Goal: Transaction & Acquisition: Book appointment/travel/reservation

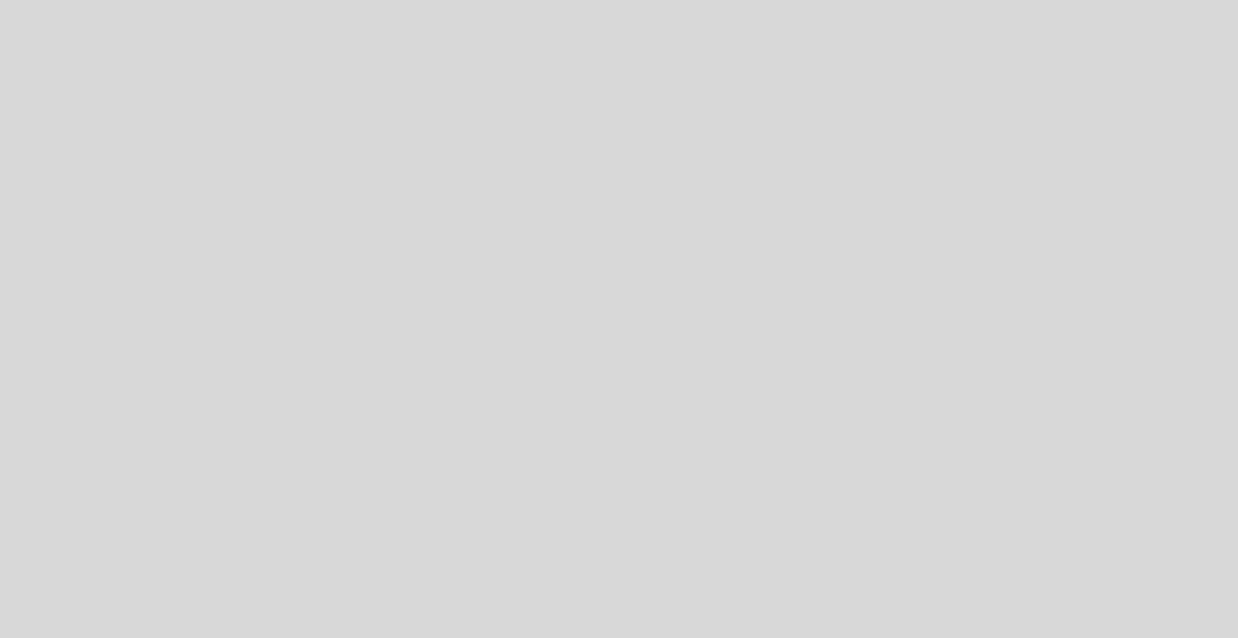
select select "es"
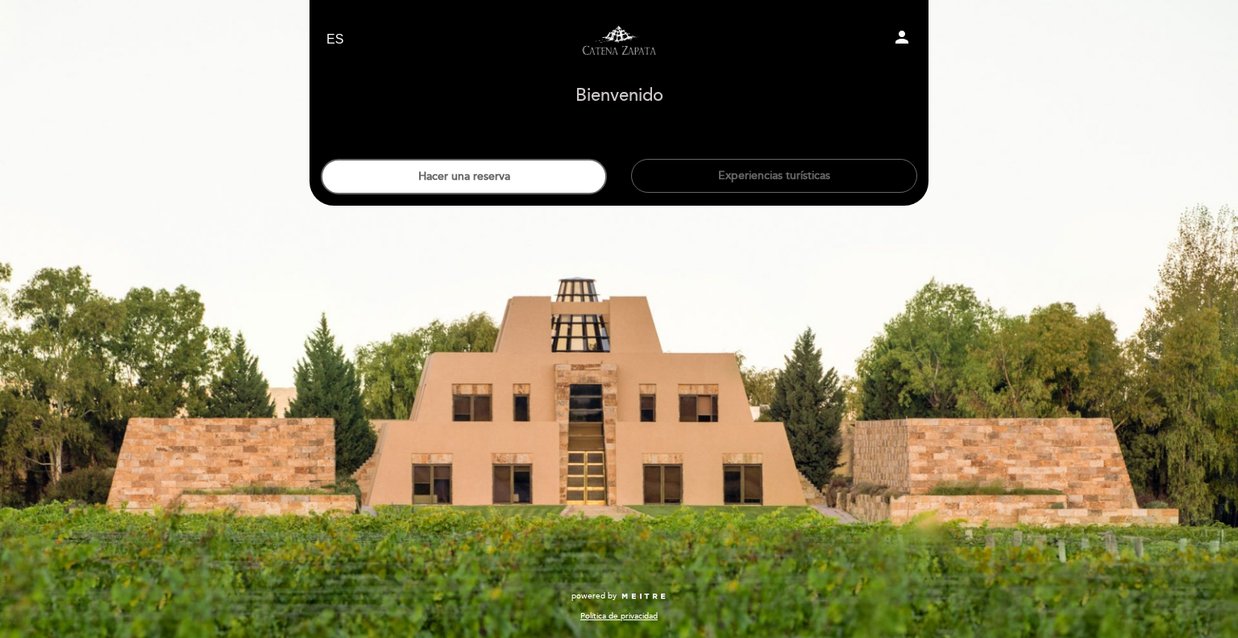
click at [1238, 322] on div "EN ES PT Visitas y degustaciones en La Pirámide person [GEOGRAPHIC_DATA] [GEOGR…" at bounding box center [619, 319] width 1238 height 638
click at [826, 174] on button "Experiencias turísticas" at bounding box center [774, 176] width 286 height 34
click at [497, 169] on button "Hacer una reserva" at bounding box center [464, 176] width 286 height 35
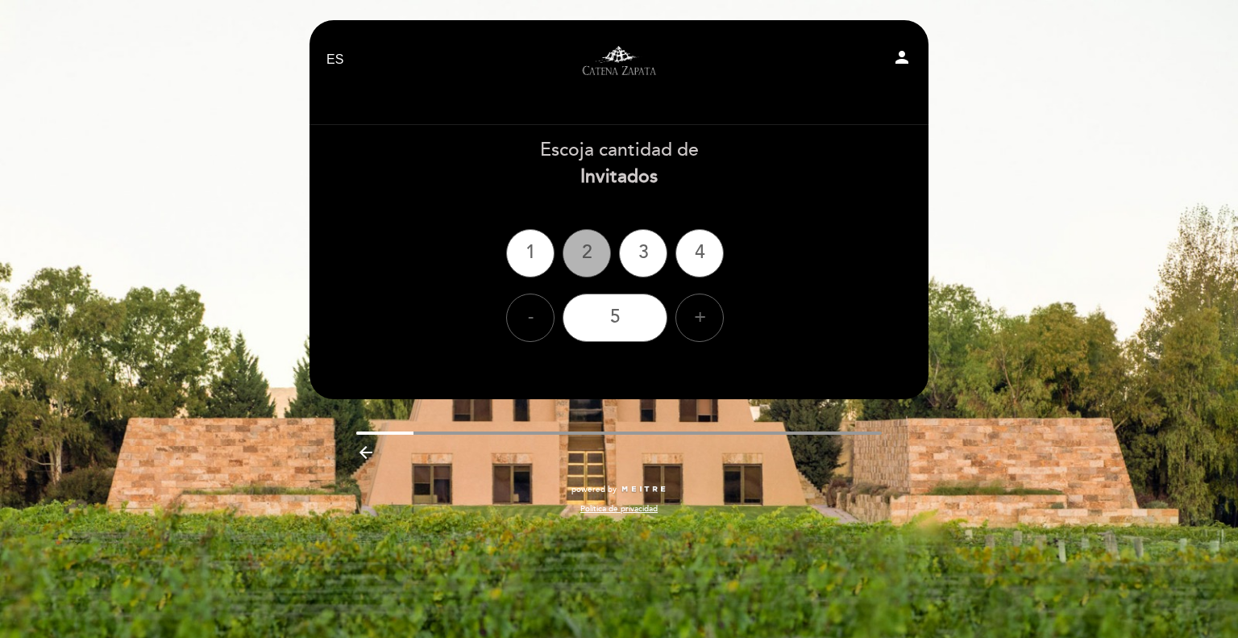
click at [585, 261] on div "2" at bounding box center [587, 253] width 48 height 48
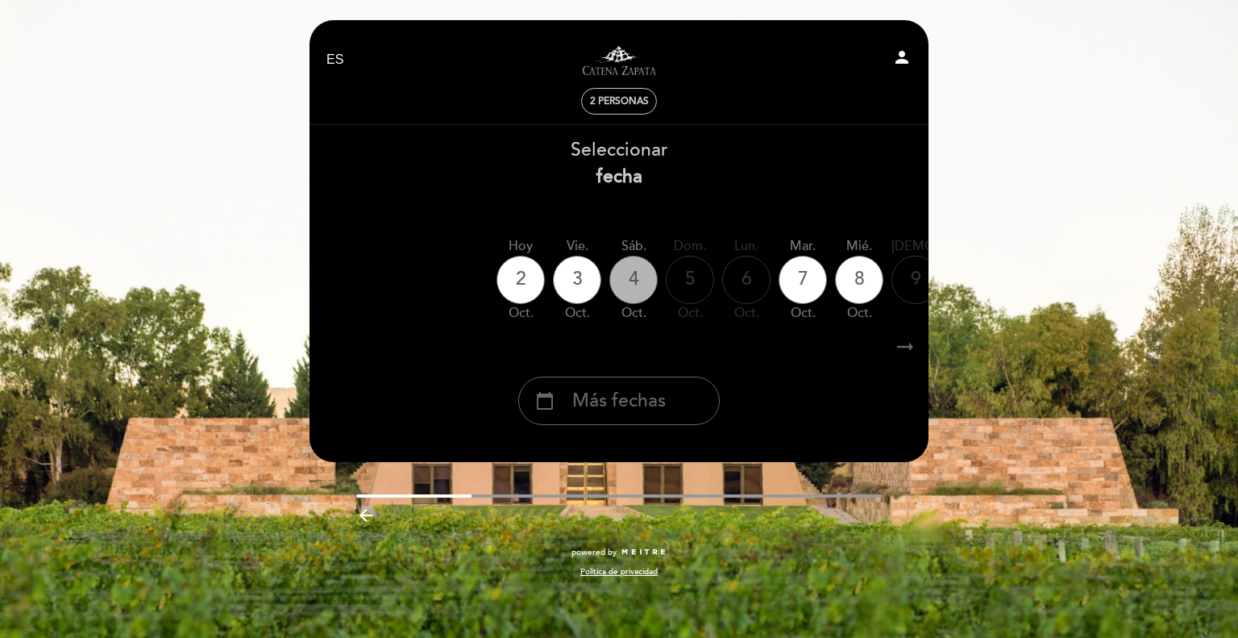
click at [639, 280] on div "4" at bounding box center [634, 280] width 48 height 48
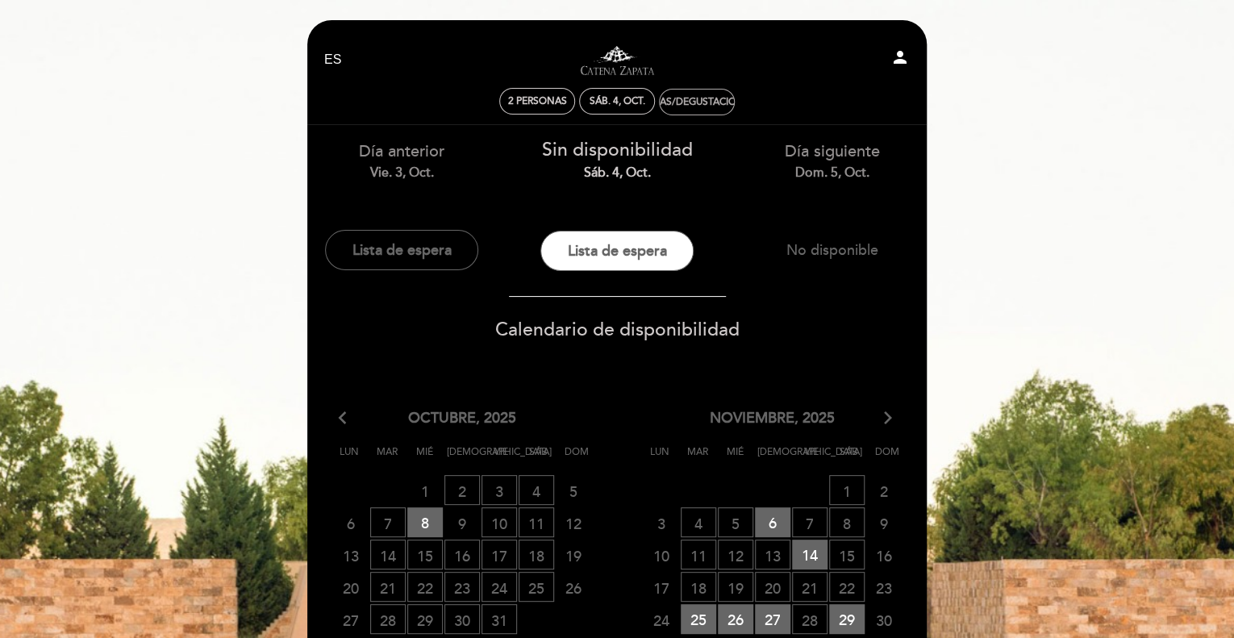
click at [700, 108] on div "Visitas/Degustaciones" at bounding box center [696, 101] width 74 height 25
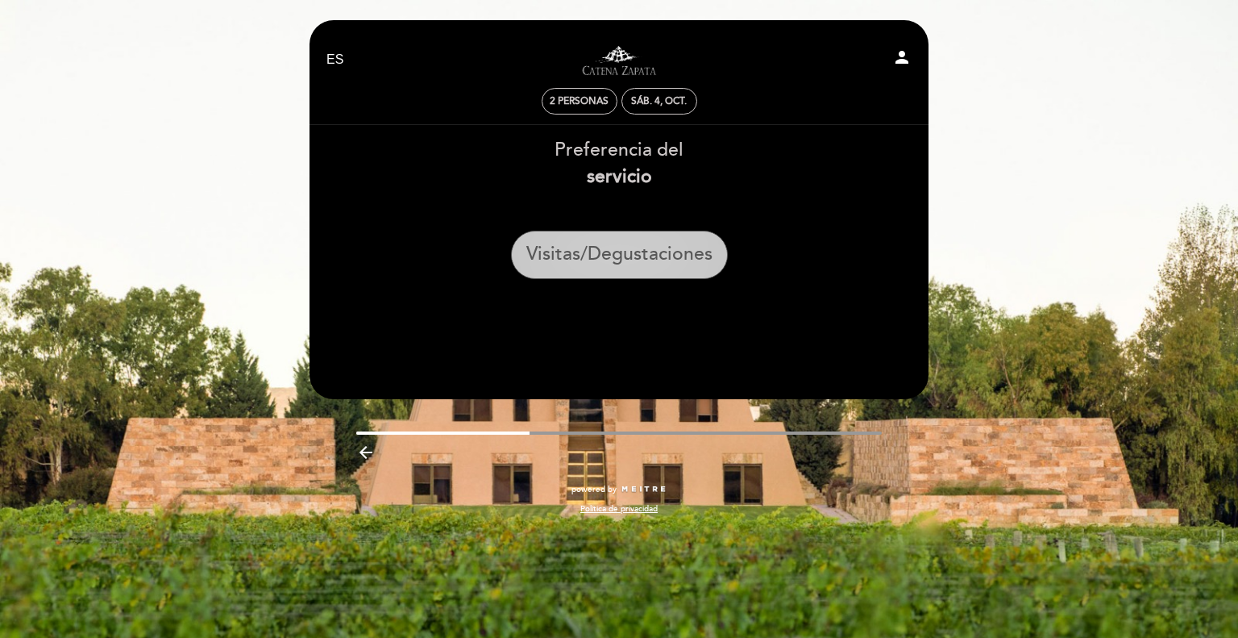
click at [634, 253] on button "Visitas/Degustaciones" at bounding box center [619, 255] width 217 height 48
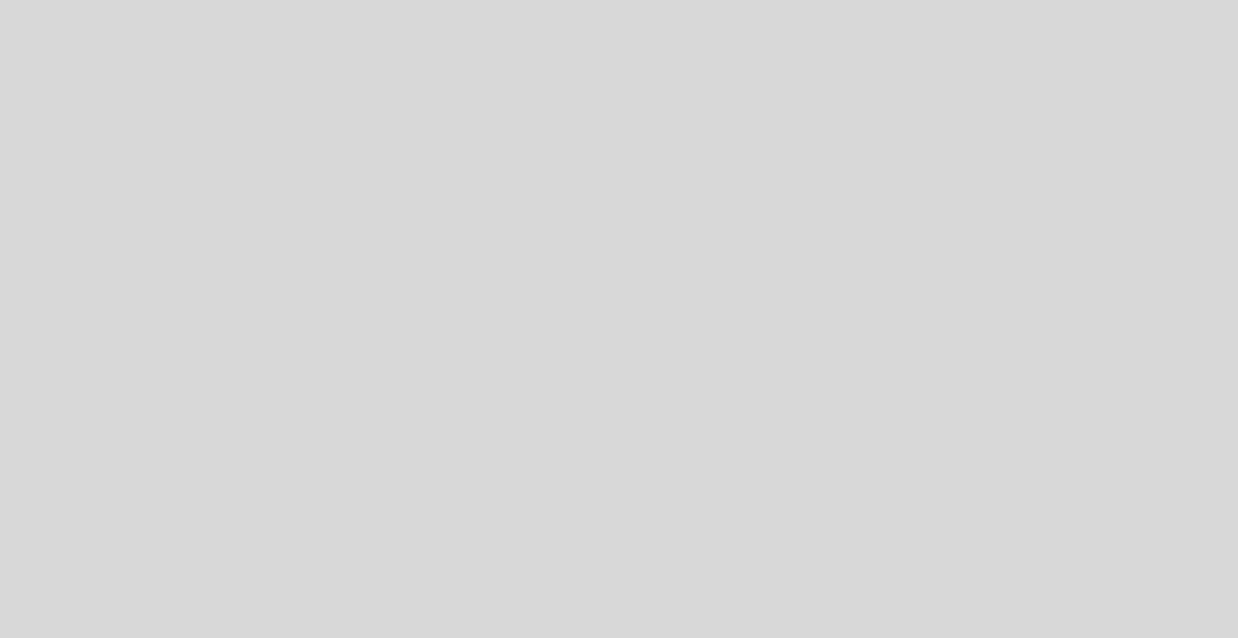
select select "es"
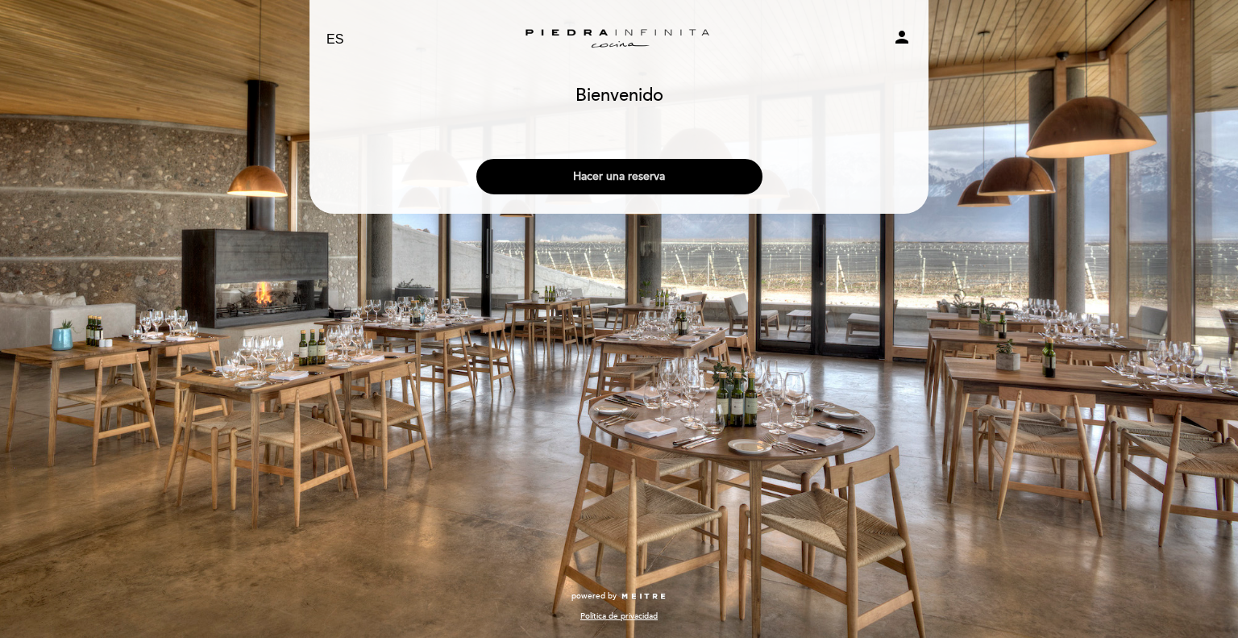
click at [639, 175] on button "Hacer una reserva" at bounding box center [619, 176] width 286 height 35
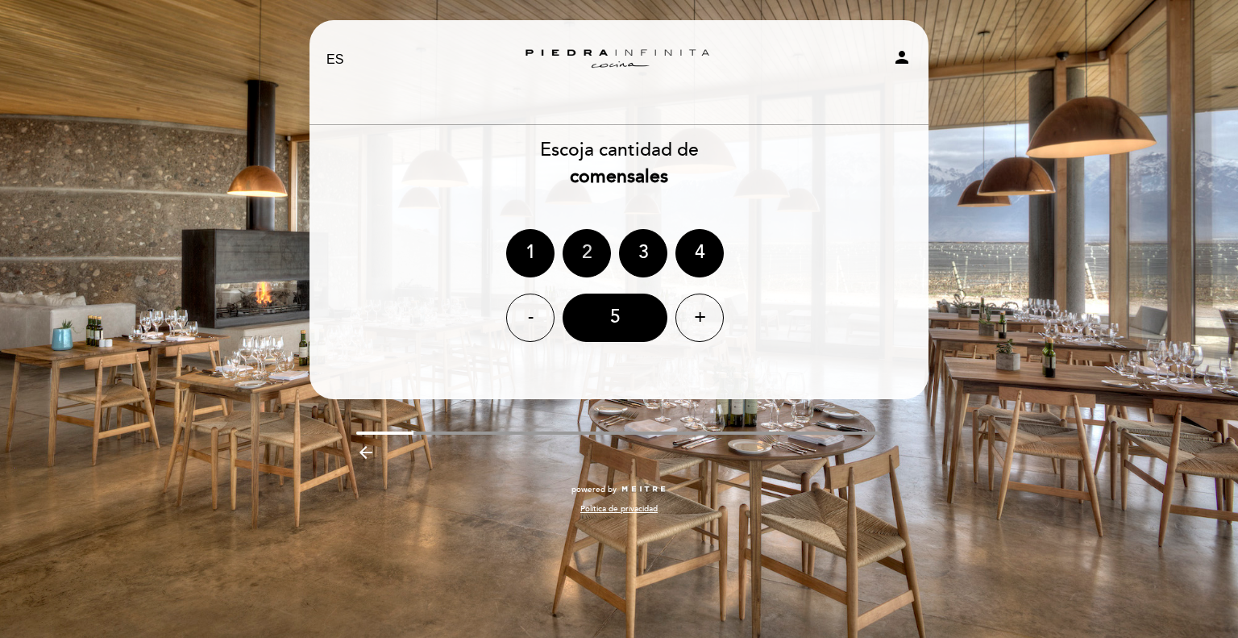
click at [579, 250] on div "2" at bounding box center [587, 253] width 48 height 48
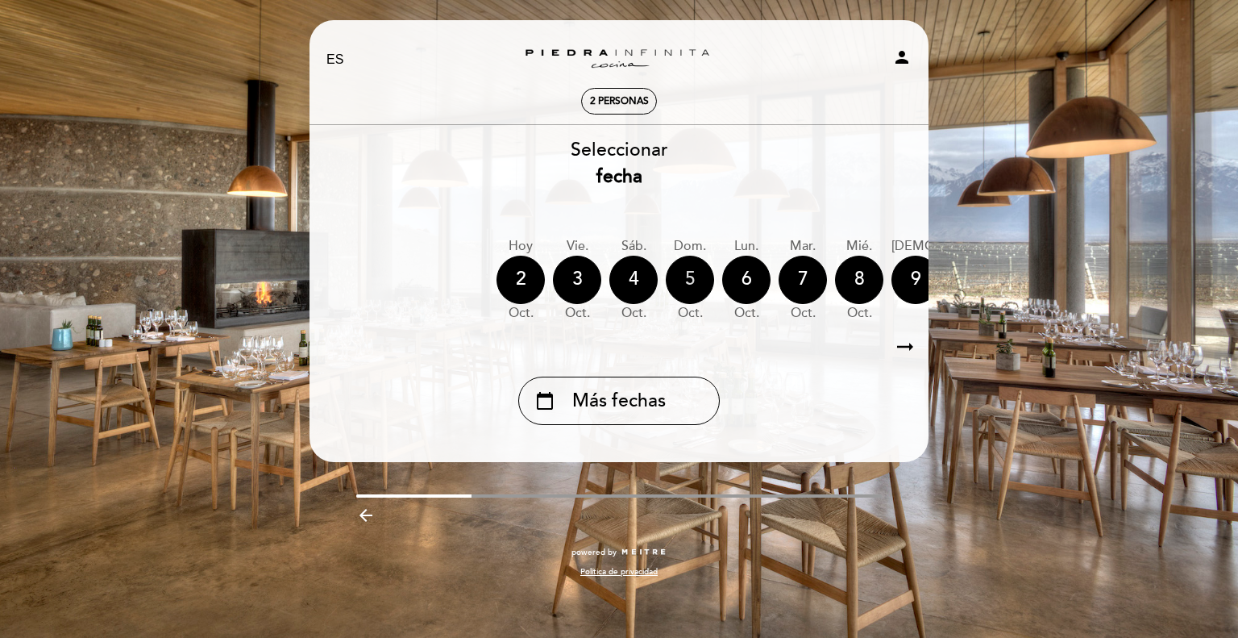
click at [688, 273] on div "5" at bounding box center [690, 280] width 48 height 48
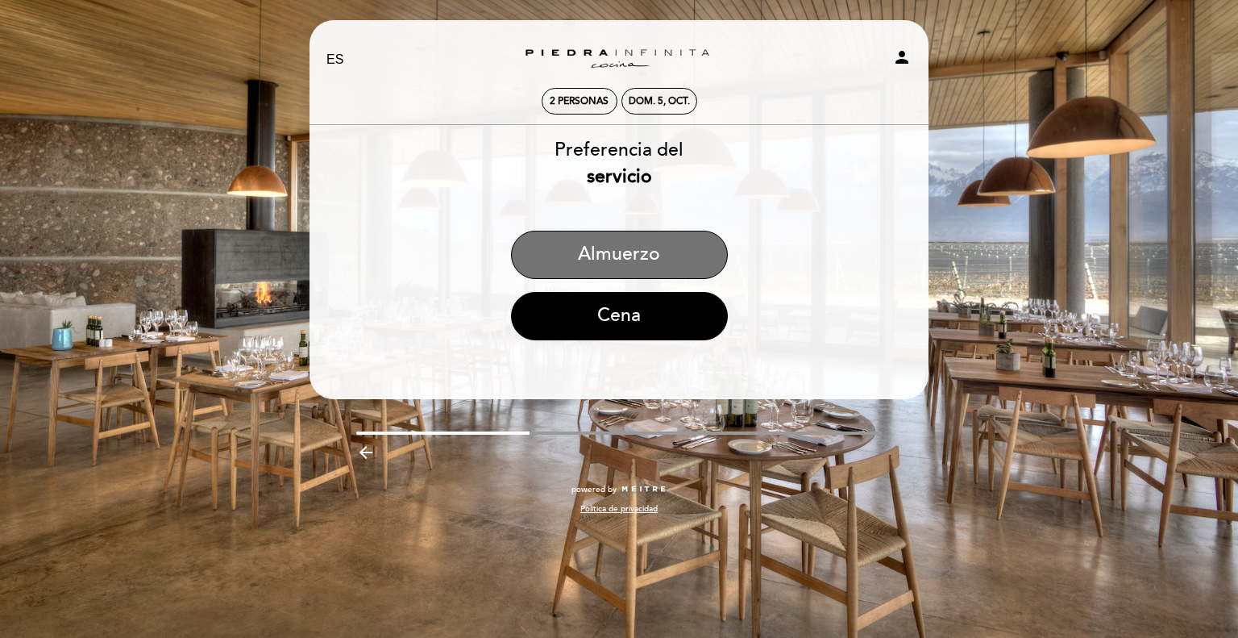
click at [688, 273] on button "Almuerzo" at bounding box center [619, 255] width 217 height 48
